Goal: Browse casually

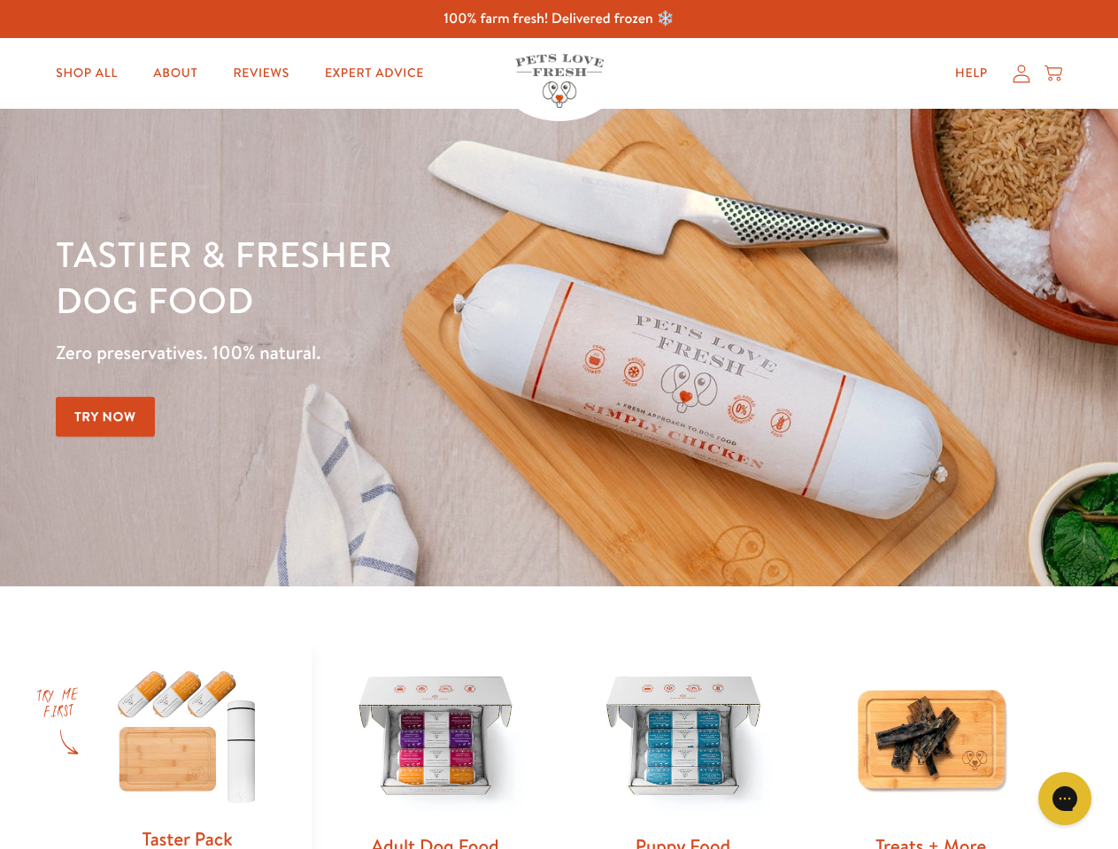
click at [558, 425] on div "Tastier & fresher dog food Zero preservatives. 100% natural. Try Now" at bounding box center [391, 348] width 671 height 234
click at [1065, 799] on icon "Open gorgias live chat" at bounding box center [1064, 798] width 17 height 17
